Goal: Consume media (video, audio): Consume media (video, audio)

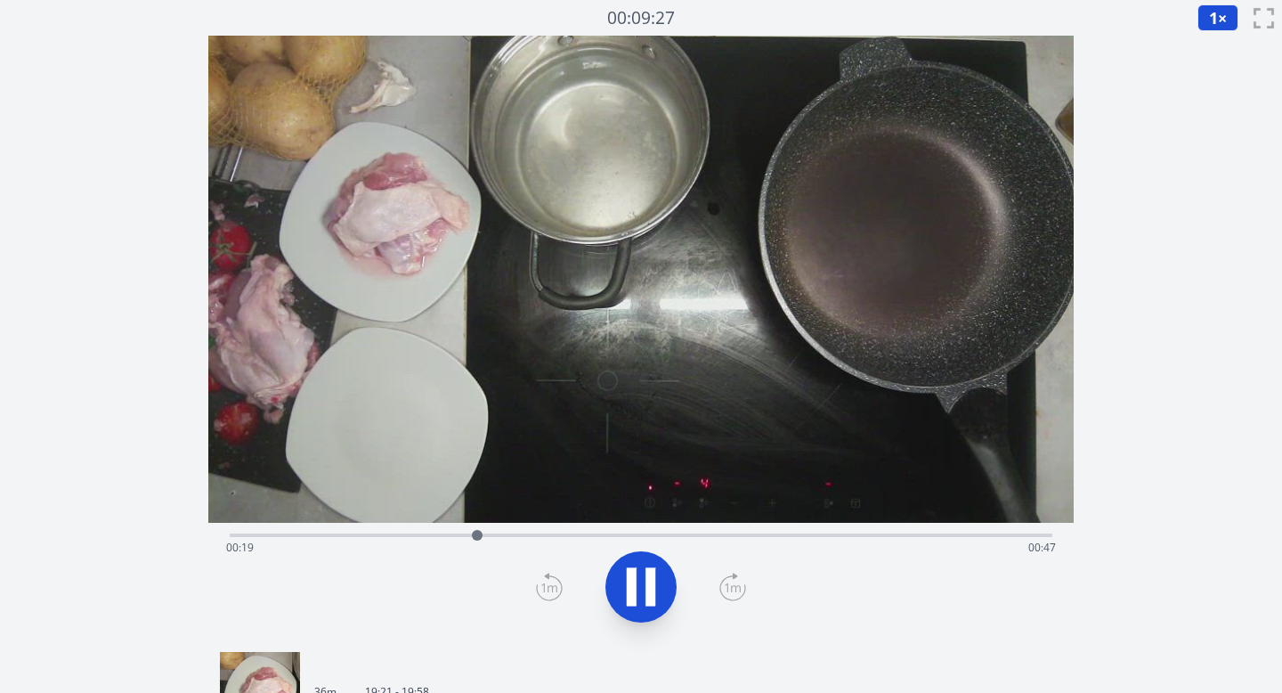
click at [641, 581] on icon at bounding box center [641, 587] width 50 height 50
click at [1221, 18] on button "1 ×" at bounding box center [1217, 17] width 41 height 27
click at [1220, 46] on li "0.25×" at bounding box center [1222, 42] width 50 height 28
drag, startPoint x: 480, startPoint y: 535, endPoint x: 223, endPoint y: 539, distance: 256.4
click at [257, 539] on div at bounding box center [270, 535] width 27 height 27
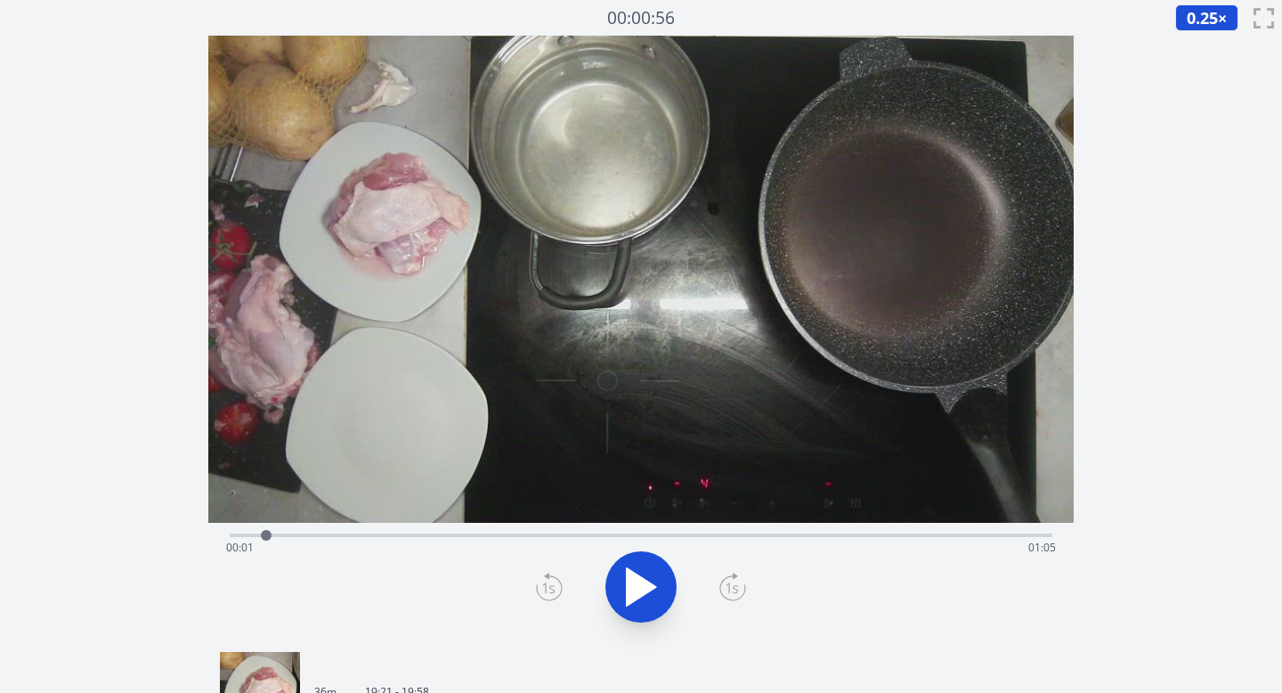
drag, startPoint x: 231, startPoint y: 537, endPoint x: 266, endPoint y: 537, distance: 35.6
click at [266, 537] on div at bounding box center [266, 535] width 11 height 11
drag, startPoint x: 266, startPoint y: 537, endPoint x: 309, endPoint y: 540, distance: 42.9
click at [309, 540] on div at bounding box center [309, 535] width 27 height 27
drag, startPoint x: 309, startPoint y: 540, endPoint x: 323, endPoint y: 540, distance: 14.2
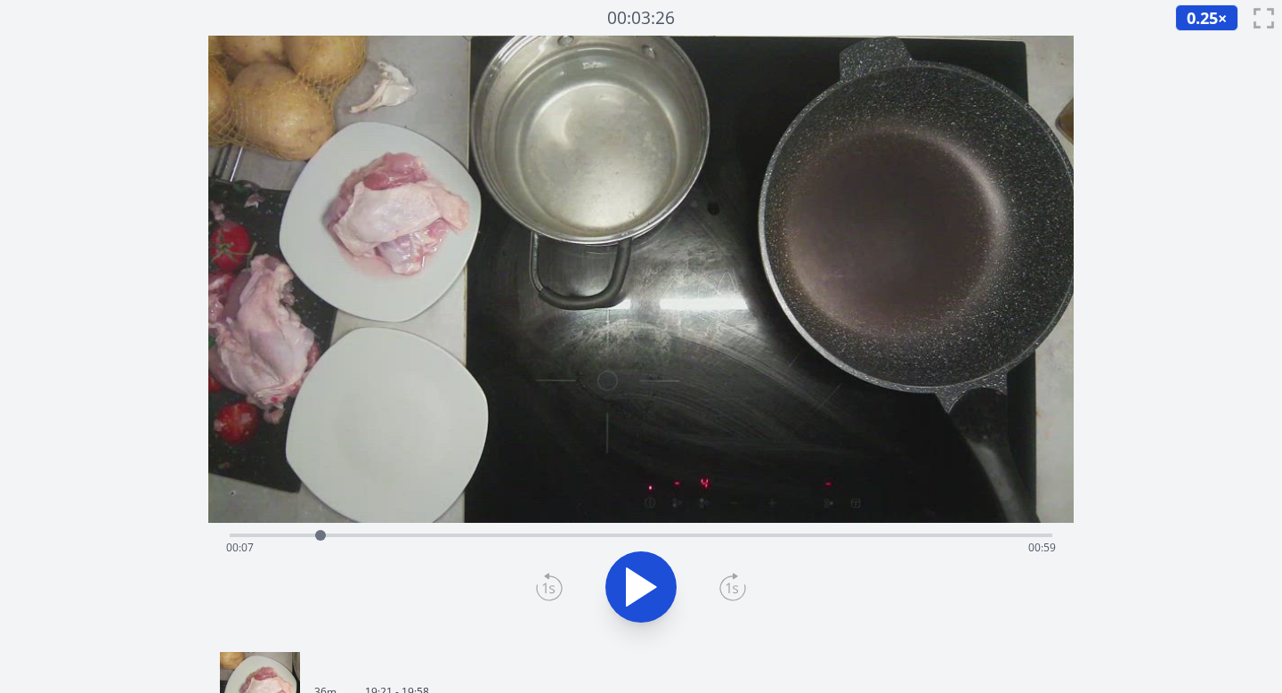
click at [323, 540] on div at bounding box center [320, 535] width 27 height 27
drag, startPoint x: 323, startPoint y: 540, endPoint x: 355, endPoint y: 543, distance: 32.2
click at [355, 543] on div at bounding box center [352, 535] width 27 height 27
drag, startPoint x: 355, startPoint y: 543, endPoint x: 417, endPoint y: 534, distance: 62.1
click at [417, 534] on div at bounding box center [416, 535] width 27 height 27
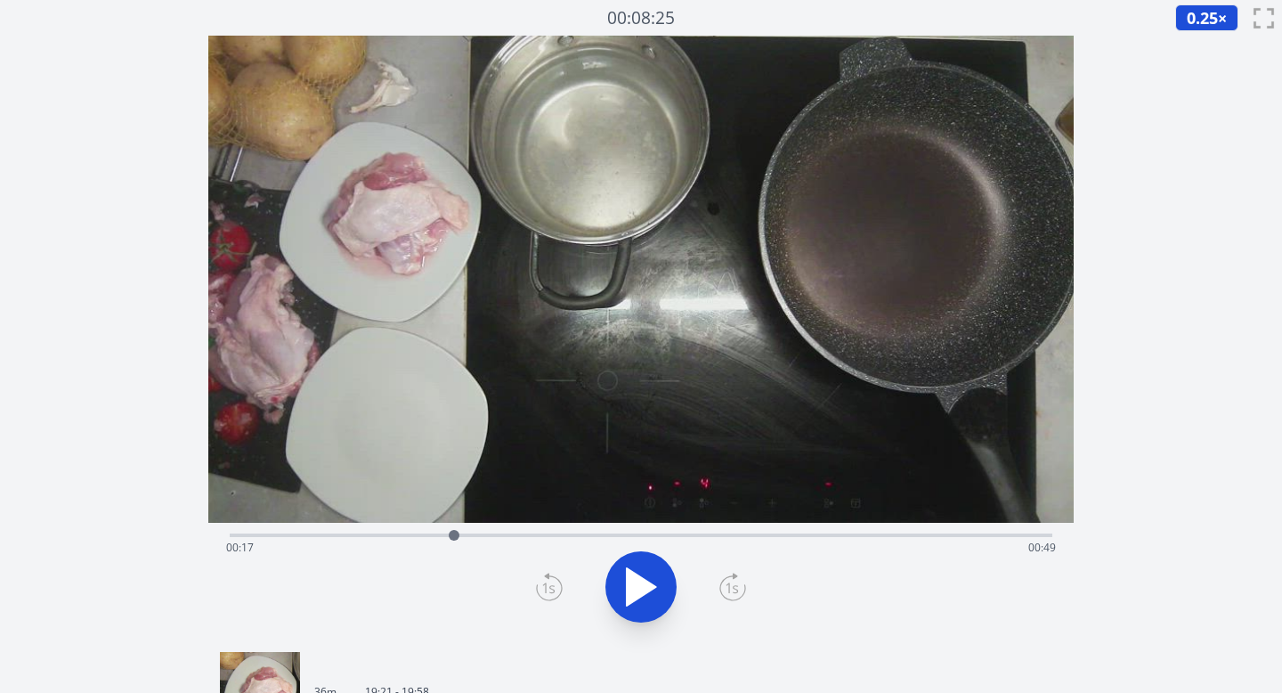
drag, startPoint x: 417, startPoint y: 534, endPoint x: 454, endPoint y: 532, distance: 37.4
click at [454, 532] on div at bounding box center [454, 535] width 11 height 11
click at [635, 589] on icon at bounding box center [641, 586] width 29 height 37
click at [640, 580] on icon at bounding box center [641, 587] width 50 height 50
click at [640, 580] on icon at bounding box center [641, 586] width 29 height 37
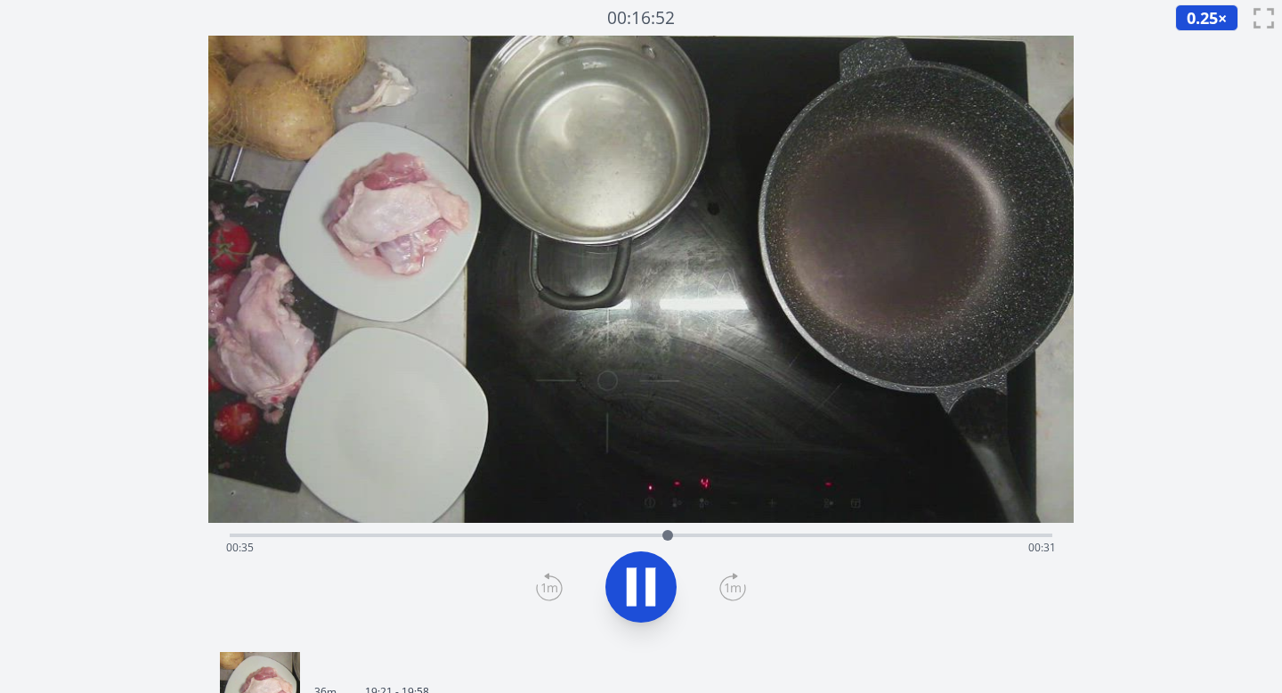
click at [644, 580] on icon at bounding box center [641, 587] width 50 height 50
drag, startPoint x: 667, startPoint y: 536, endPoint x: 632, endPoint y: 536, distance: 34.7
click at [632, 536] on div at bounding box center [632, 535] width 11 height 11
click at [645, 580] on icon at bounding box center [641, 586] width 29 height 37
click at [645, 580] on icon at bounding box center [641, 587] width 50 height 50
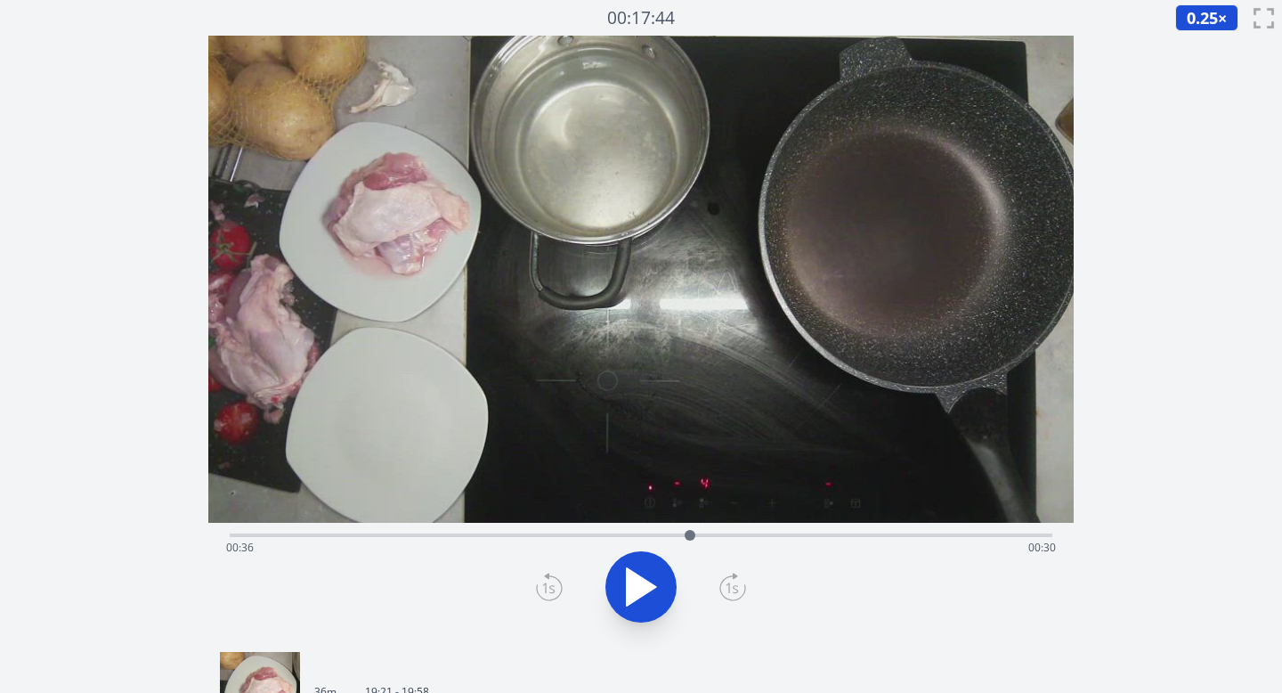
click at [645, 580] on icon at bounding box center [641, 586] width 29 height 37
click at [726, 580] on icon at bounding box center [732, 586] width 27 height 28
click at [547, 583] on icon at bounding box center [549, 586] width 27 height 28
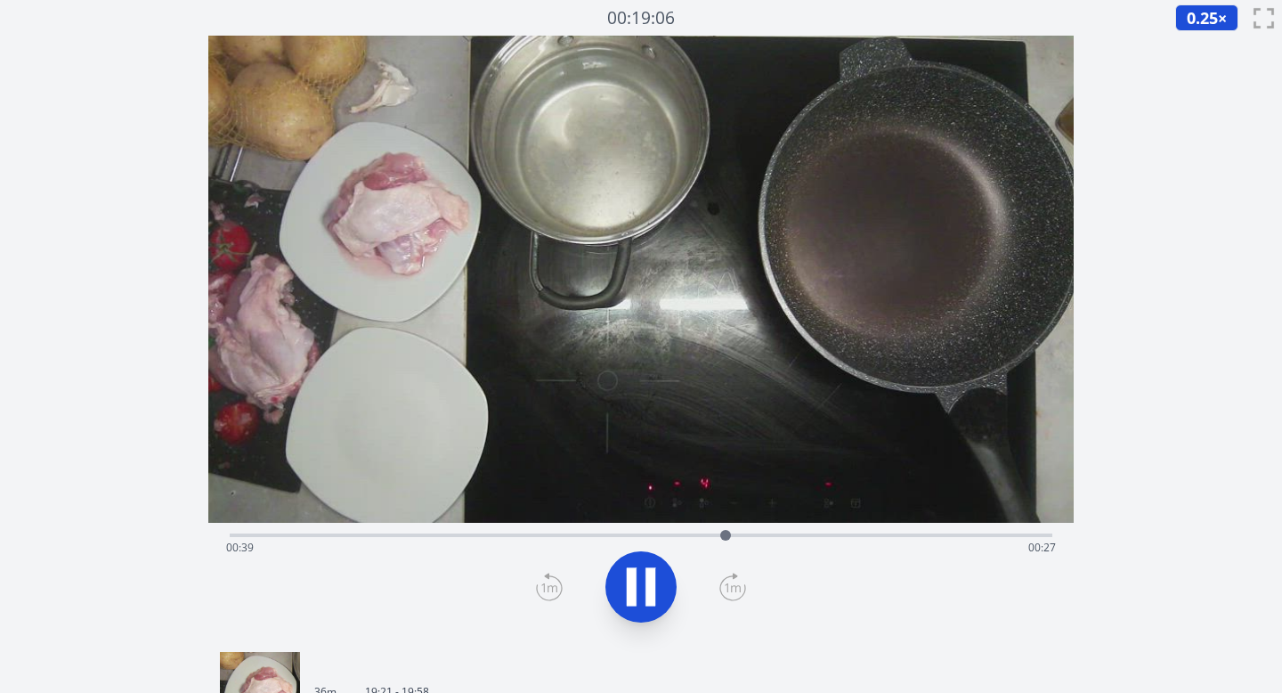
click at [547, 583] on icon at bounding box center [549, 586] width 27 height 28
click at [732, 586] on icon at bounding box center [733, 587] width 16 height 9
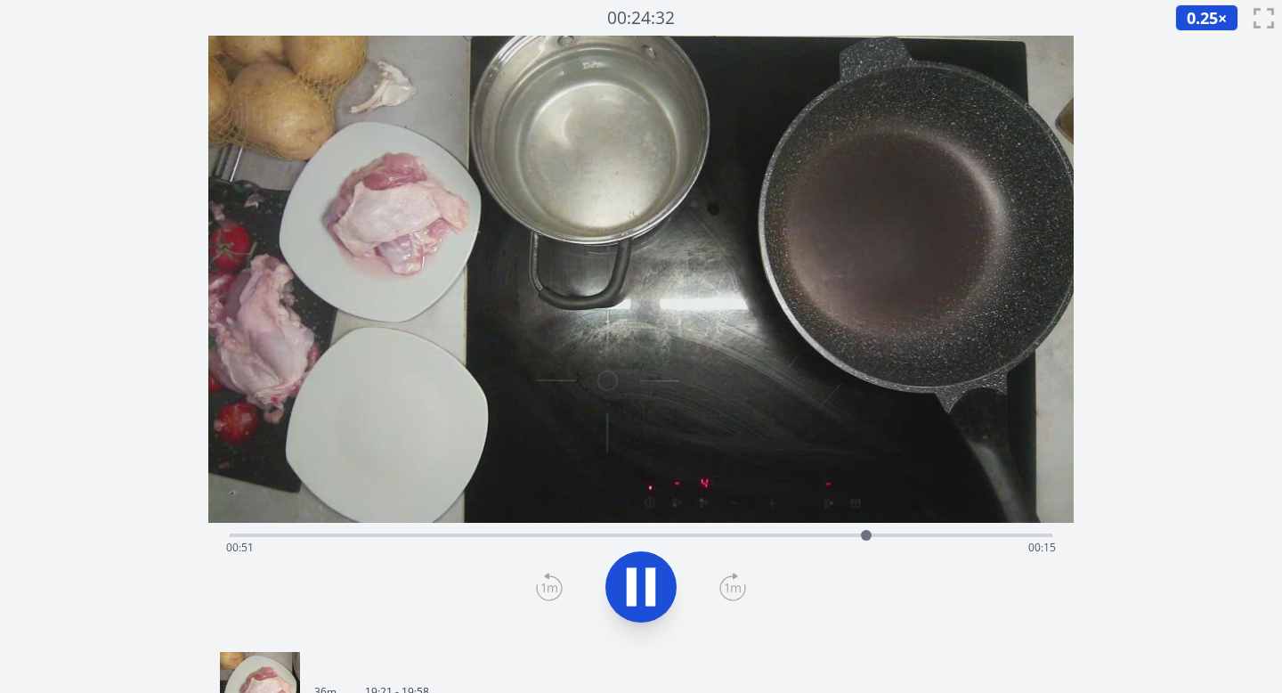
click at [732, 586] on icon at bounding box center [733, 587] width 16 height 9
click at [549, 577] on icon at bounding box center [549, 586] width 27 height 28
click at [726, 591] on icon at bounding box center [732, 586] width 27 height 28
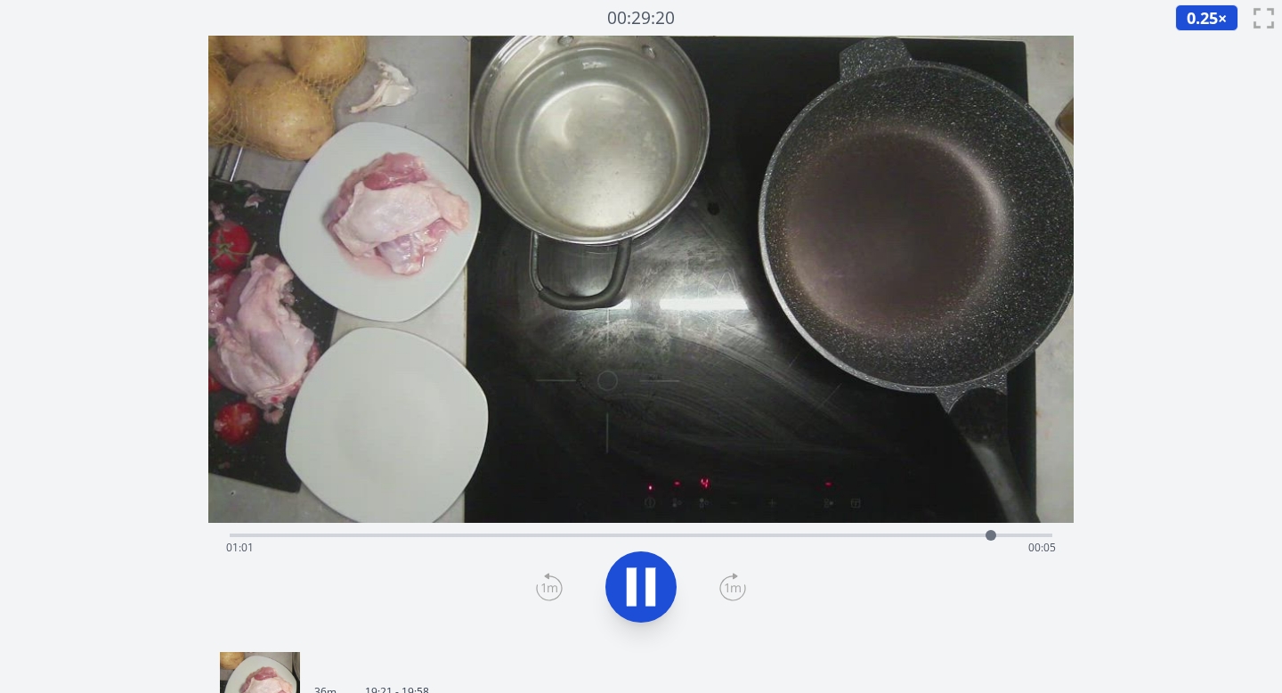
click at [726, 591] on icon at bounding box center [732, 586] width 27 height 28
click at [550, 595] on icon at bounding box center [549, 586] width 27 height 28
click at [523, 523] on div "Time elapsed: 01:05 Time remaining: 00:01" at bounding box center [641, 533] width 823 height 21
click at [471, 537] on div "Time elapsed: 00:23 Time remaining: 00:43" at bounding box center [641, 547] width 831 height 28
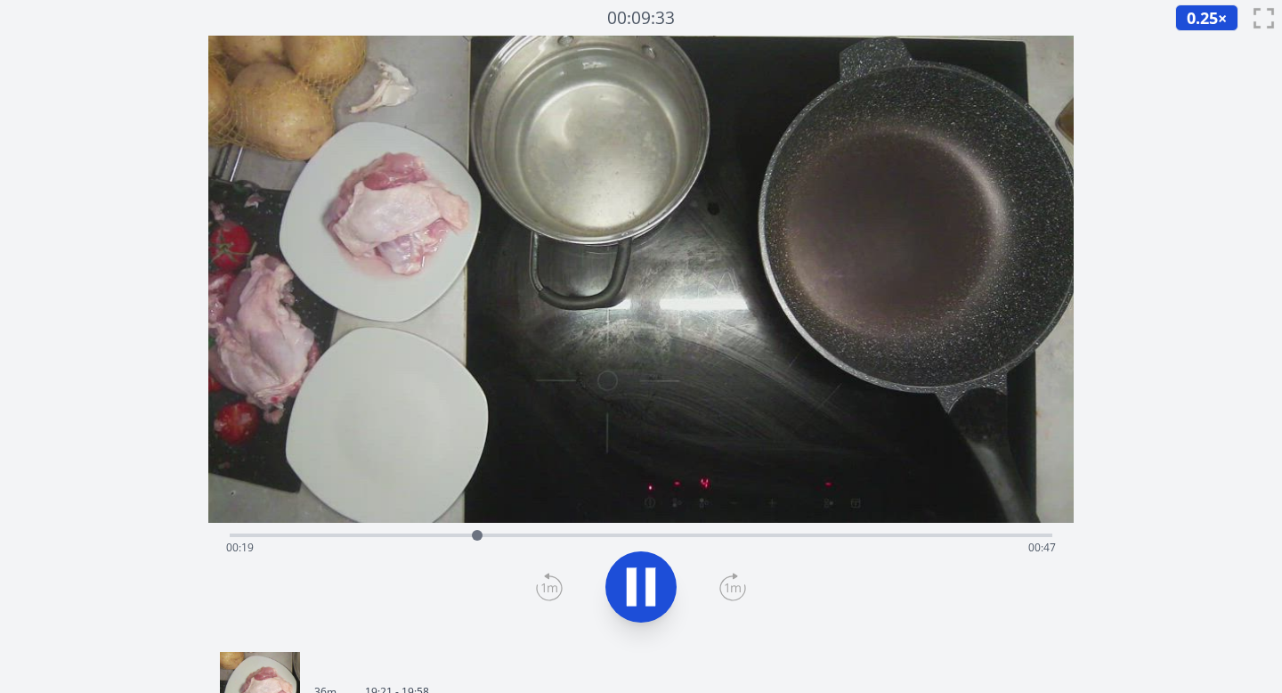
click at [250, 534] on div "Time elapsed: 00:19 Time remaining: 00:47" at bounding box center [641, 547] width 831 height 28
click at [639, 581] on icon at bounding box center [641, 587] width 50 height 50
click at [639, 581] on icon at bounding box center [641, 586] width 29 height 37
click at [734, 582] on icon at bounding box center [732, 586] width 27 height 28
click at [551, 588] on icon at bounding box center [549, 586] width 27 height 28
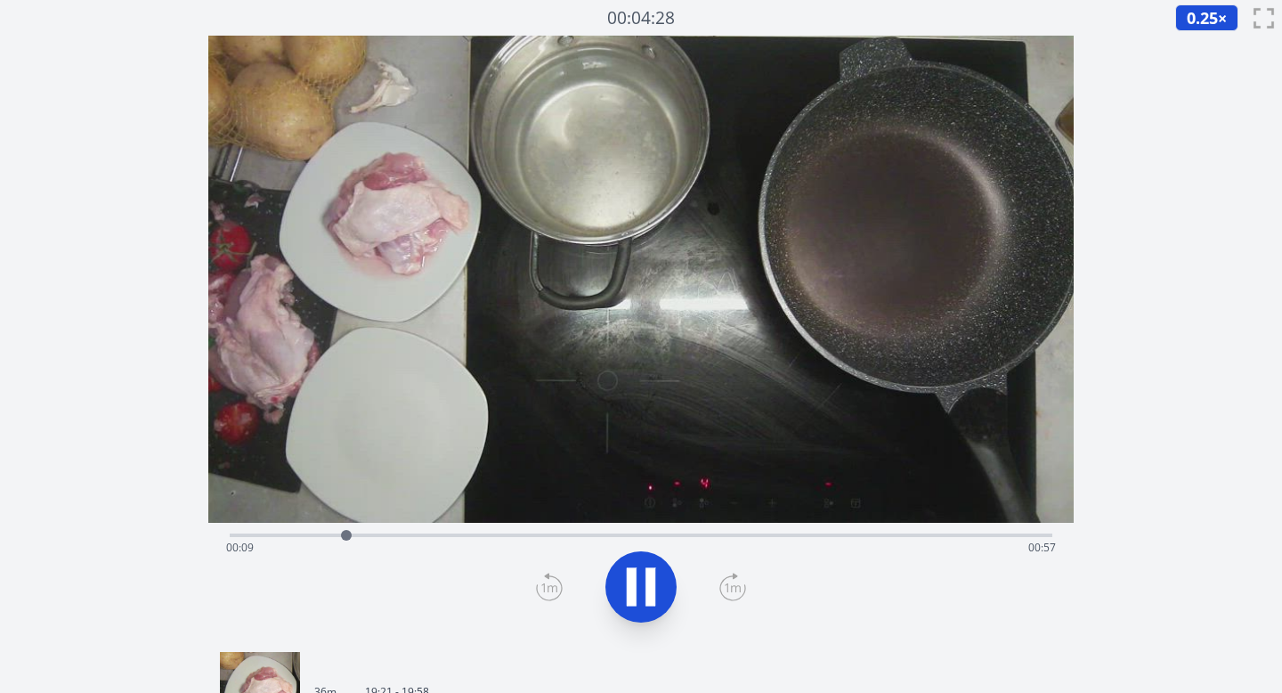
click at [639, 576] on icon at bounding box center [641, 587] width 50 height 50
click at [639, 576] on icon at bounding box center [641, 586] width 29 height 37
click at [639, 576] on icon at bounding box center [641, 587] width 50 height 50
click at [729, 590] on icon at bounding box center [732, 586] width 27 height 28
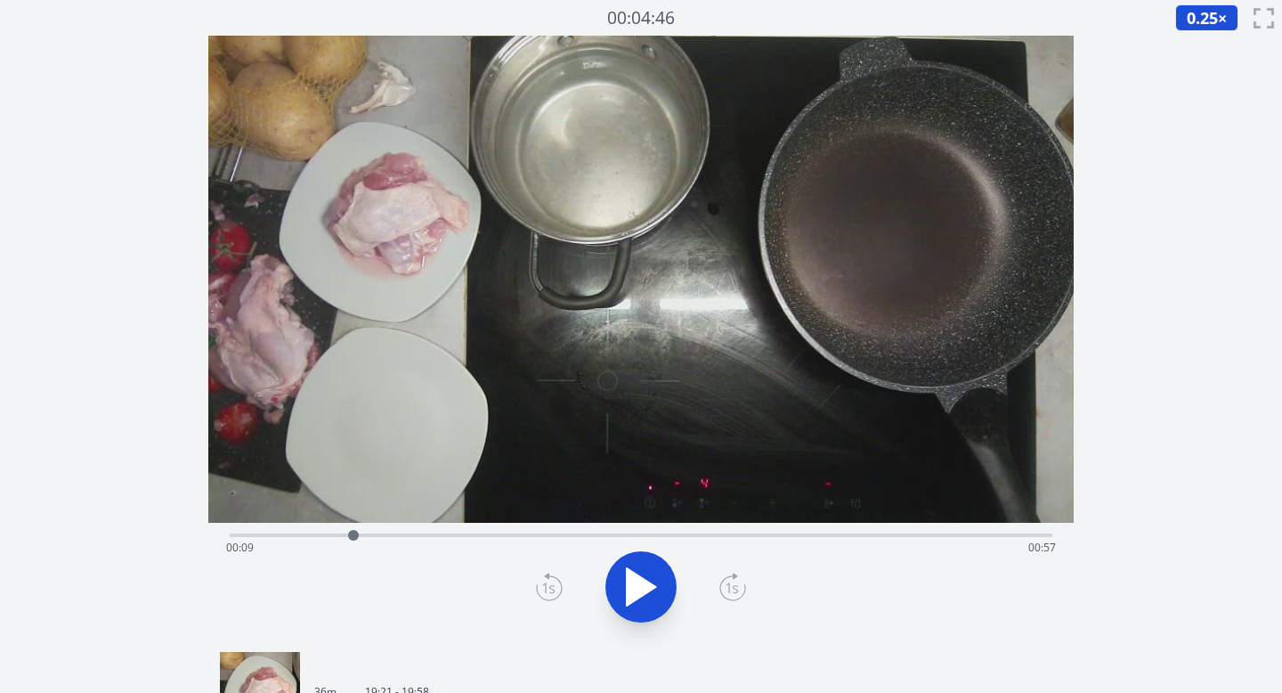
click at [729, 590] on icon at bounding box center [732, 586] width 27 height 28
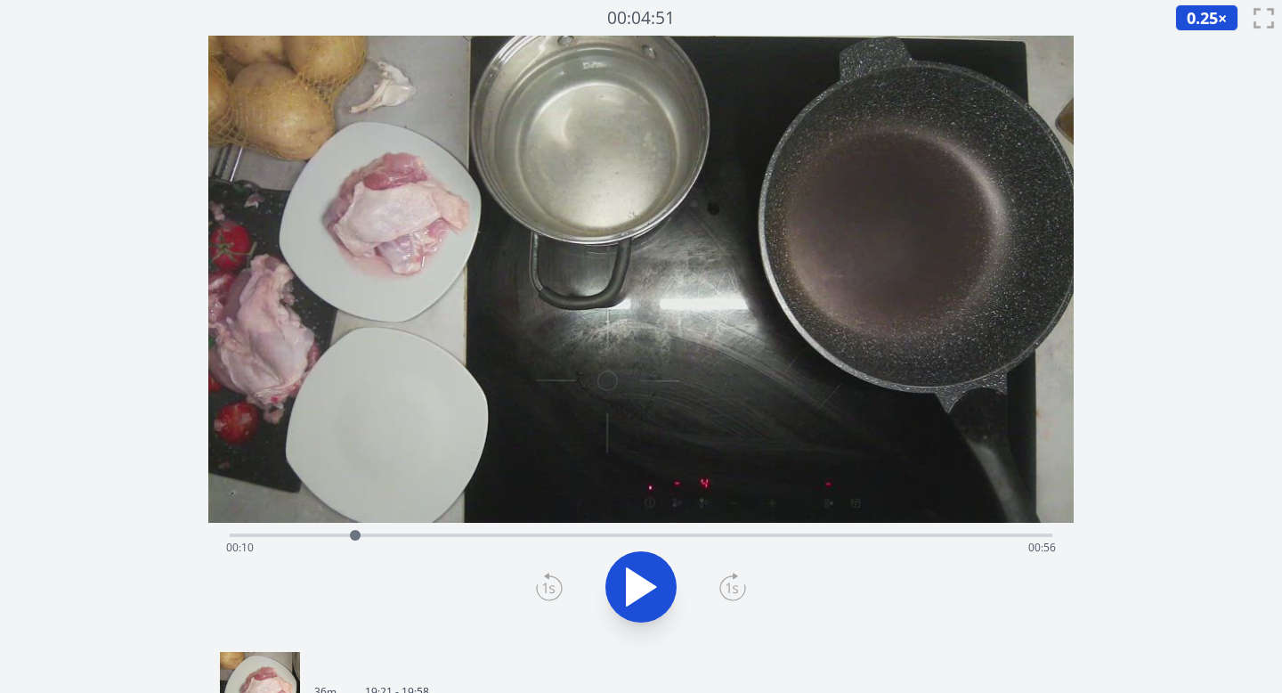
click at [547, 589] on icon at bounding box center [549, 586] width 27 height 28
click at [637, 591] on icon at bounding box center [641, 586] width 29 height 37
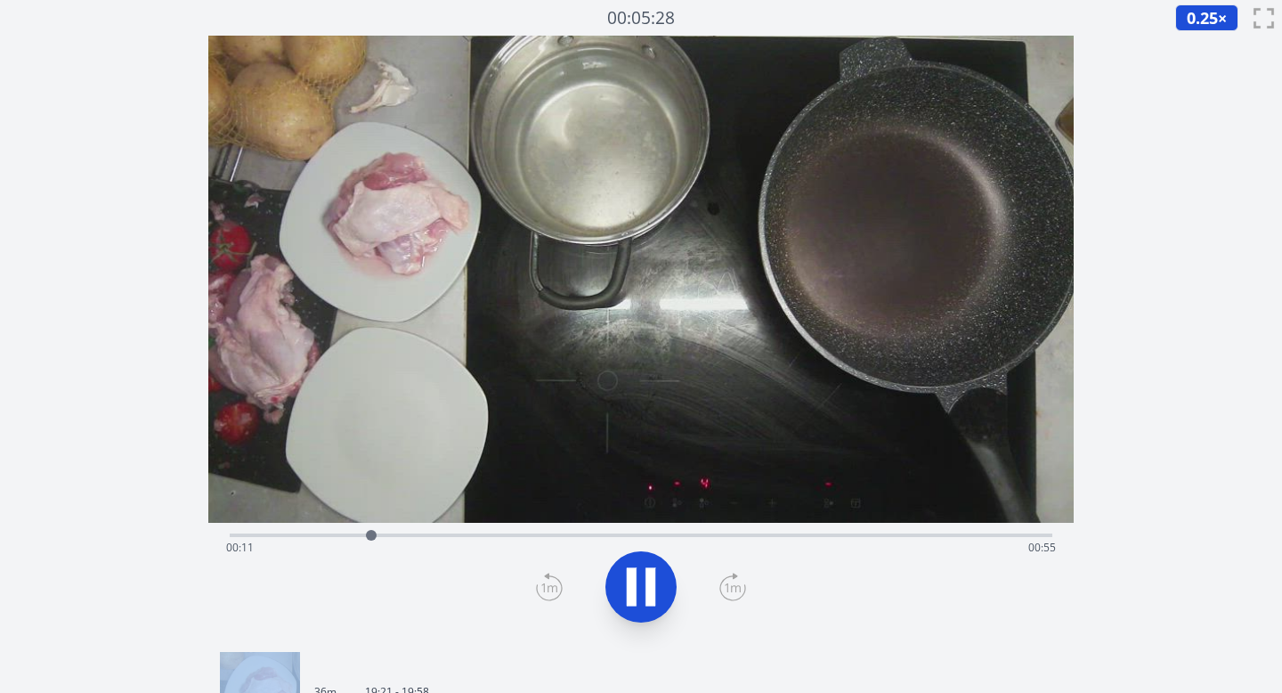
click at [649, 582] on icon at bounding box center [650, 587] width 10 height 38
click at [639, 583] on icon at bounding box center [641, 586] width 29 height 37
click at [738, 591] on icon at bounding box center [732, 586] width 27 height 28
click at [742, 585] on icon at bounding box center [732, 586] width 27 height 28
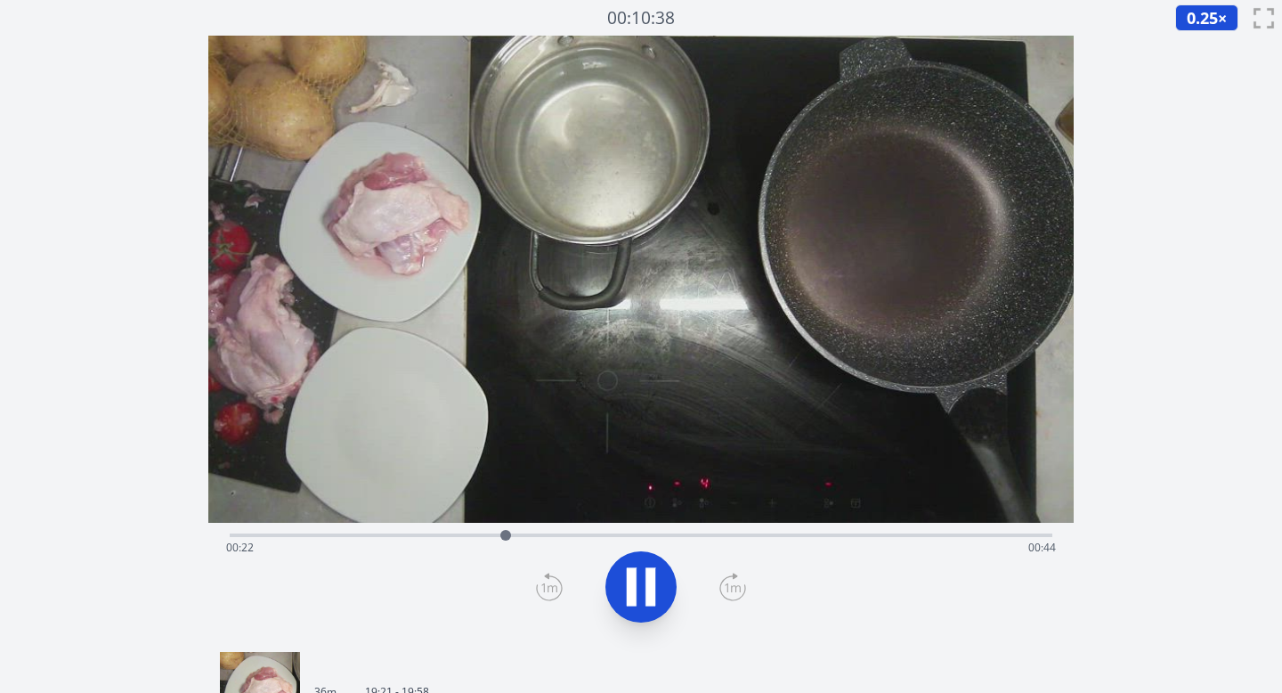
click at [742, 585] on icon at bounding box center [732, 586] width 27 height 28
click at [643, 588] on icon at bounding box center [641, 587] width 50 height 50
click at [649, 580] on icon at bounding box center [641, 587] width 50 height 50
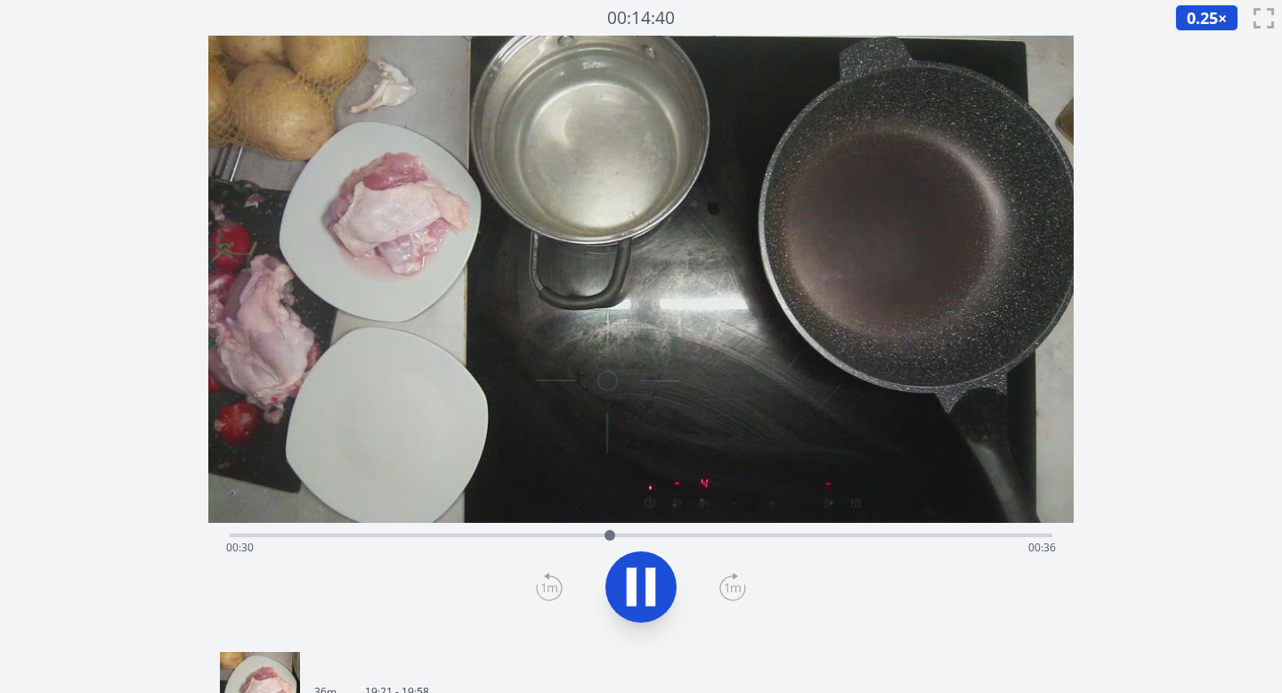
click at [742, 586] on icon at bounding box center [732, 586] width 27 height 28
click at [548, 580] on icon at bounding box center [549, 586] width 27 height 28
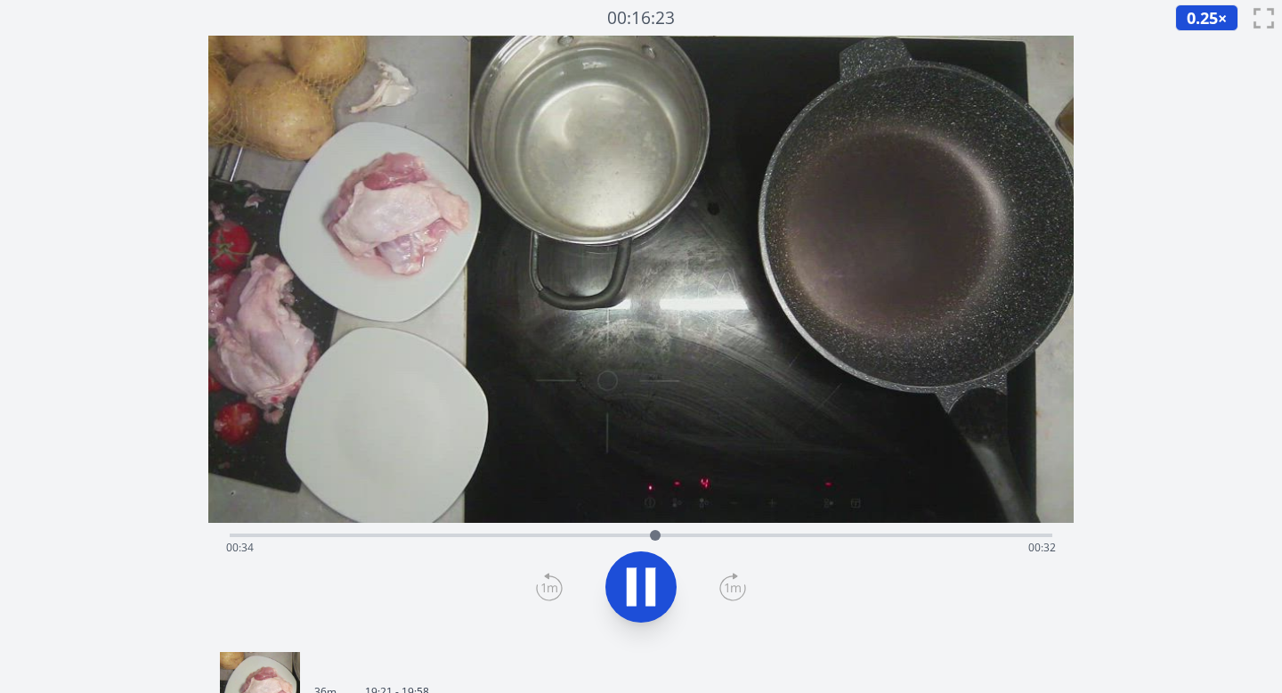
click at [738, 586] on icon at bounding box center [732, 586] width 27 height 28
click at [644, 581] on icon at bounding box center [641, 587] width 50 height 50
click at [640, 583] on icon at bounding box center [641, 586] width 29 height 37
click at [537, 581] on icon at bounding box center [549, 586] width 27 height 28
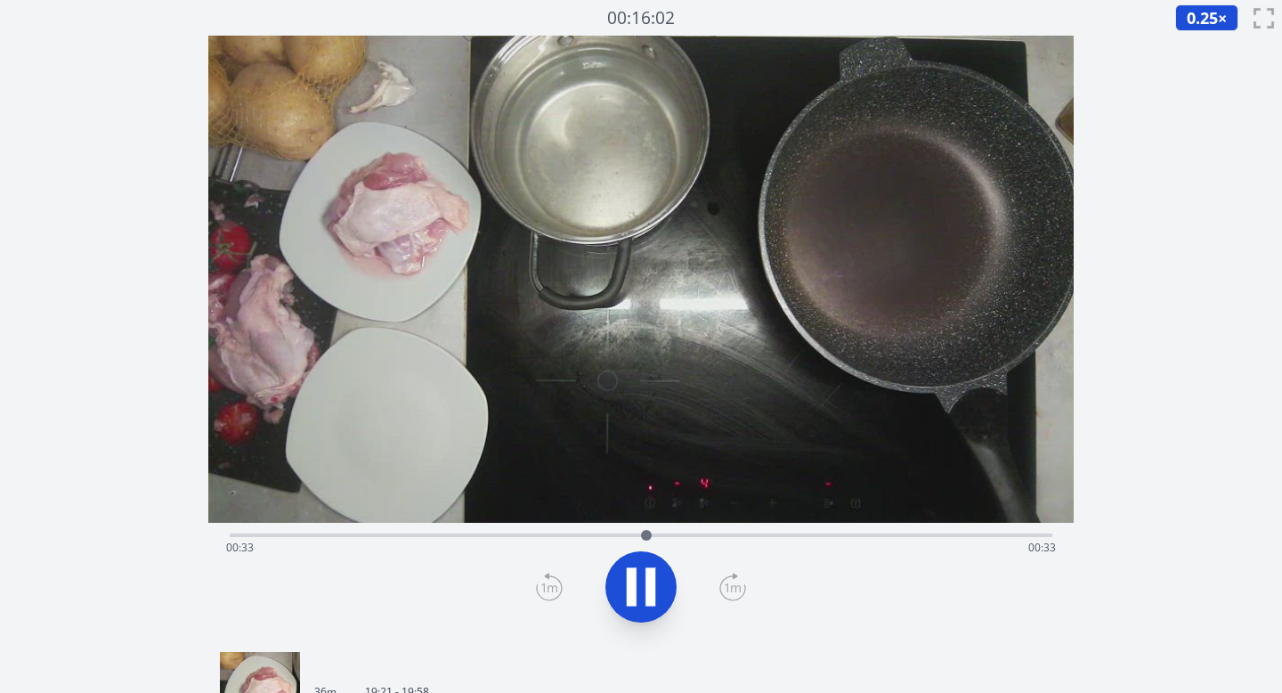
click at [645, 589] on icon at bounding box center [650, 587] width 10 height 38
click at [645, 589] on icon at bounding box center [641, 586] width 29 height 37
click at [645, 589] on icon at bounding box center [650, 587] width 10 height 38
click at [419, 534] on div "Time elapsed: 00:33 Time remaining: 00:33" at bounding box center [641, 547] width 831 height 28
click at [432, 533] on div at bounding box center [419, 535] width 27 height 27
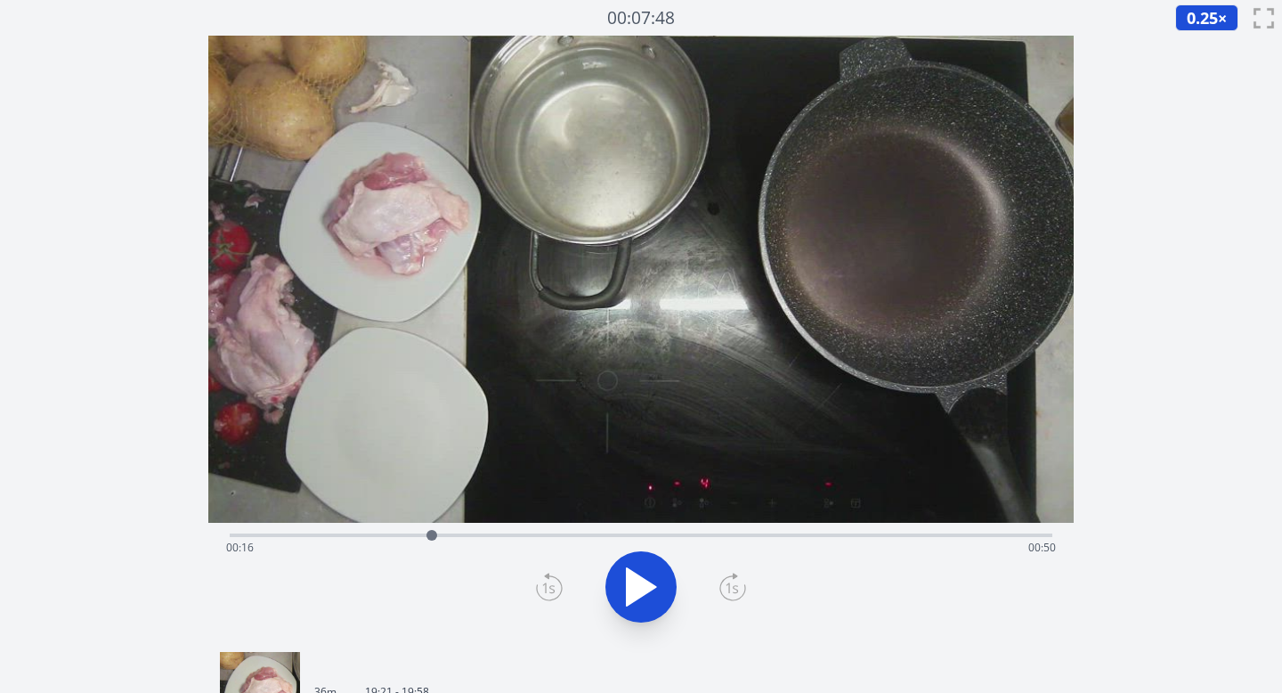
click at [444, 533] on div at bounding box center [431, 535] width 27 height 27
click at [450, 534] on div at bounding box center [444, 535] width 27 height 27
click at [462, 534] on div at bounding box center [449, 535] width 27 height 27
click at [645, 580] on icon at bounding box center [641, 586] width 29 height 37
click at [545, 582] on icon at bounding box center [549, 586] width 27 height 28
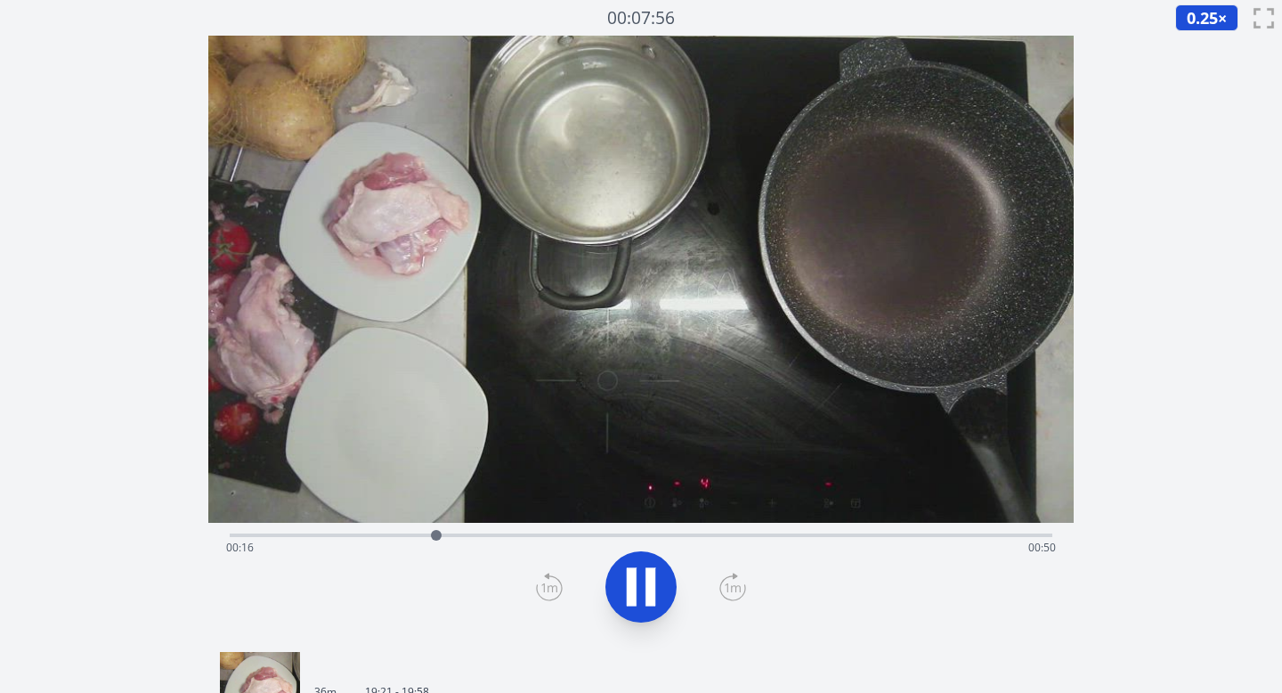
click at [545, 582] on icon at bounding box center [549, 586] width 27 height 28
click at [547, 587] on icon at bounding box center [549, 587] width 16 height 9
click at [549, 587] on icon at bounding box center [549, 586] width 27 height 28
click at [631, 599] on icon at bounding box center [632, 587] width 10 height 38
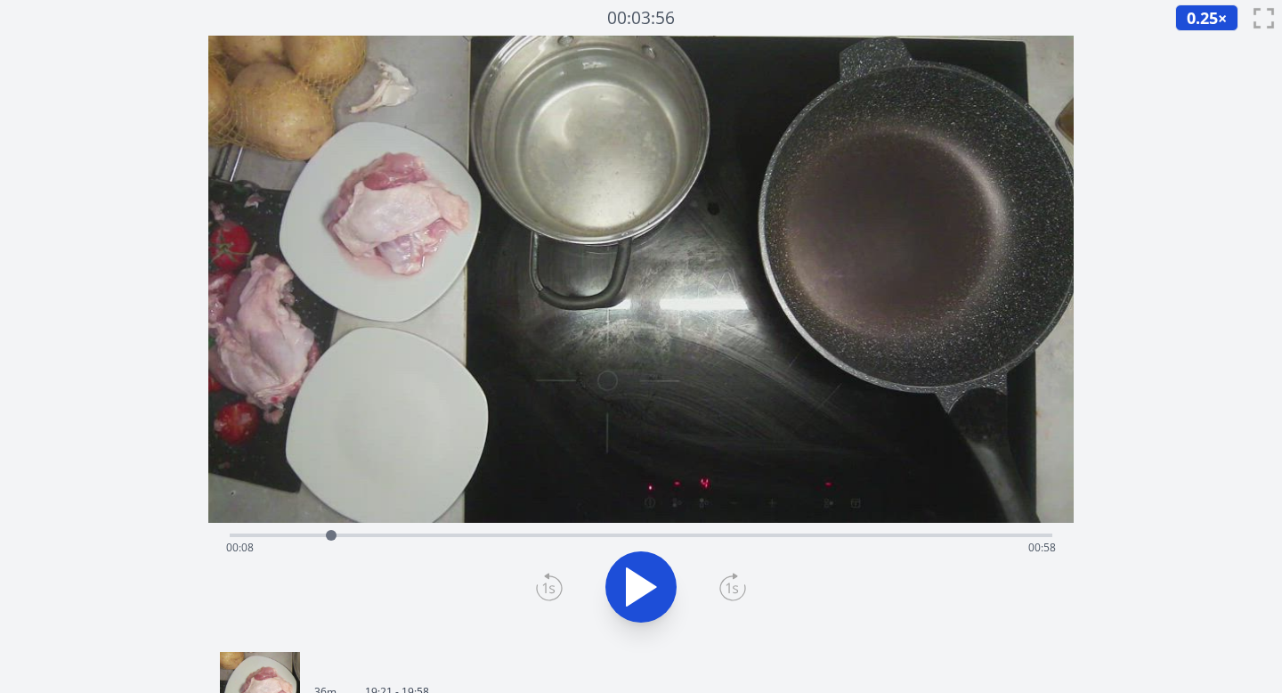
click at [732, 594] on icon at bounding box center [732, 586] width 27 height 28
click at [642, 590] on icon at bounding box center [641, 586] width 29 height 37
click at [730, 586] on icon at bounding box center [732, 586] width 27 height 28
click at [670, 586] on button at bounding box center [640, 586] width 71 height 71
